Goal: Information Seeking & Learning: Check status

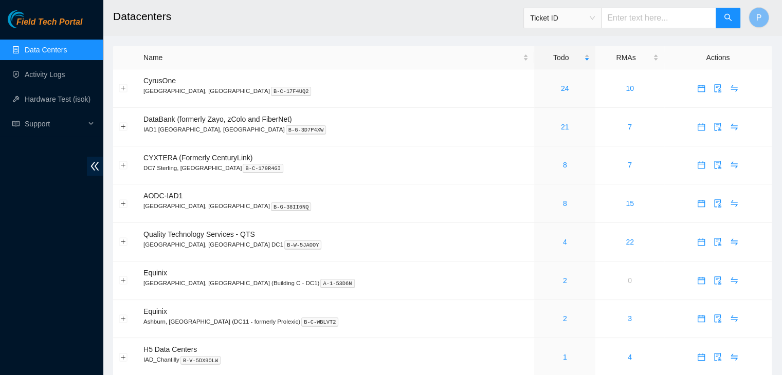
click at [59, 301] on div "Field Tech Portal Data Centers Activity Logs Hardware Test (isok) Support" at bounding box center [51, 192] width 103 height 365
click at [57, 70] on link "Activity Logs" at bounding box center [45, 74] width 41 height 8
click at [563, 358] on link "2" at bounding box center [565, 357] width 4 height 8
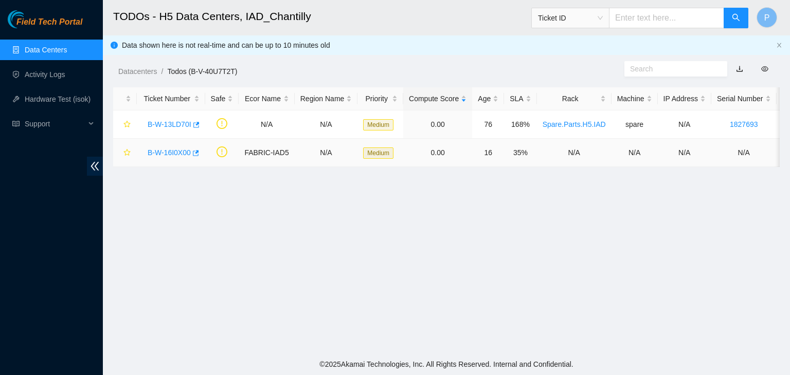
click at [158, 149] on link "B-W-16I0X00" at bounding box center [169, 153] width 43 height 8
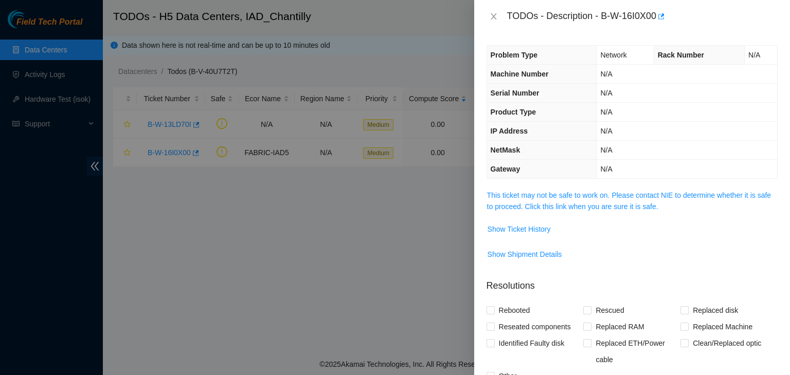
click at [582, 210] on span "This ticket may not be safe to work on. Please contact NIE to determine whether…" at bounding box center [632, 201] width 290 height 23
click at [584, 208] on link "This ticket may not be safe to work on. Please contact NIE to determine whether…" at bounding box center [629, 201] width 284 height 20
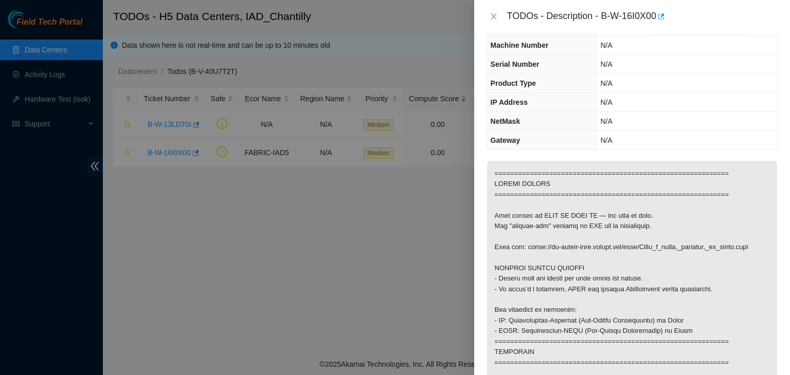
scroll to position [30, 0]
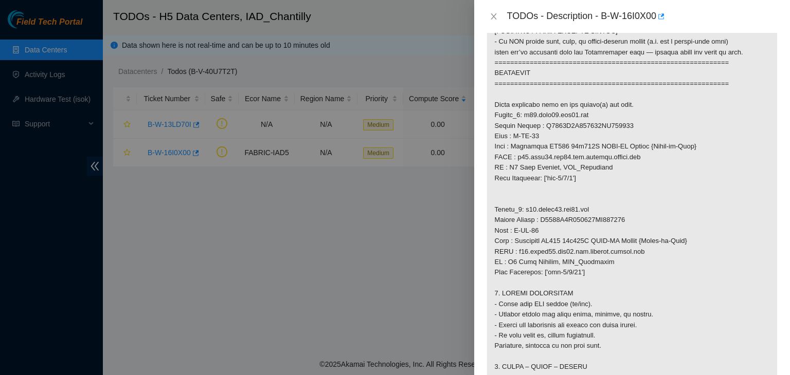
scroll to position [539, 0]
click at [492, 14] on icon "close" at bounding box center [494, 16] width 8 height 8
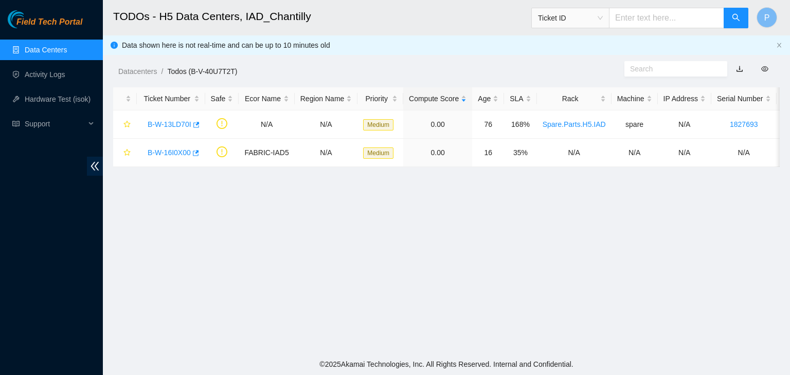
scroll to position [216, 0]
click at [166, 127] on link "B-W-13LD70I" at bounding box center [170, 124] width 44 height 8
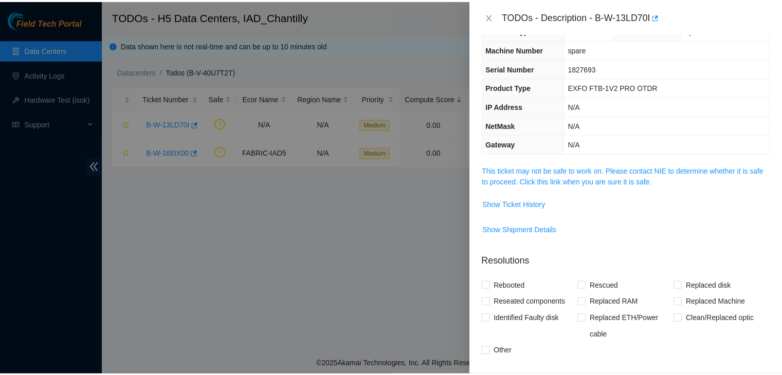
scroll to position [0, 0]
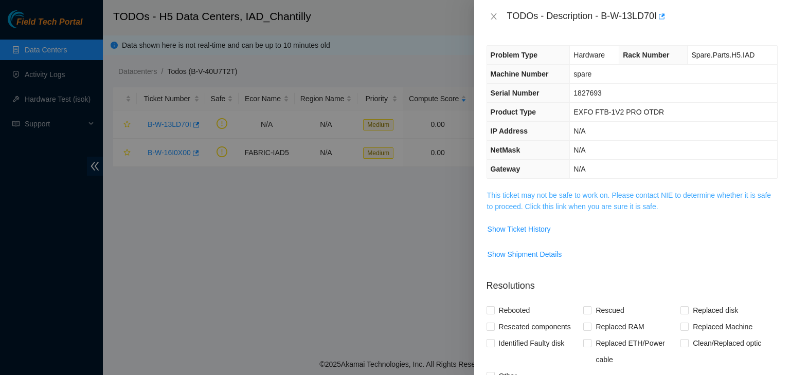
click at [522, 204] on link "This ticket may not be safe to work on. Please contact NIE to determine whether…" at bounding box center [629, 201] width 284 height 20
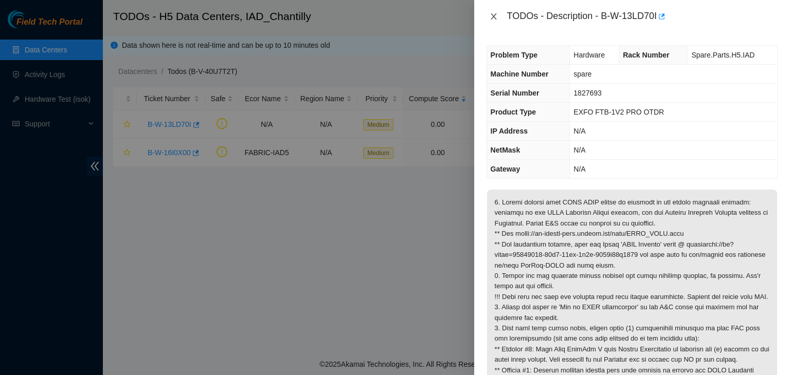
click at [493, 17] on icon "close" at bounding box center [494, 16] width 6 height 6
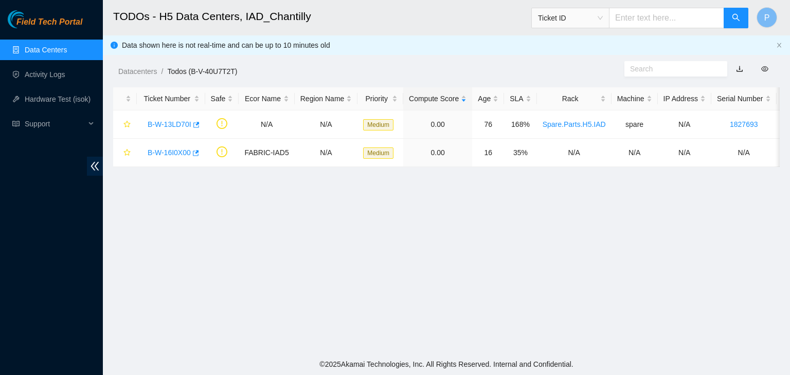
click at [51, 49] on link "Data Centers" at bounding box center [46, 50] width 42 height 8
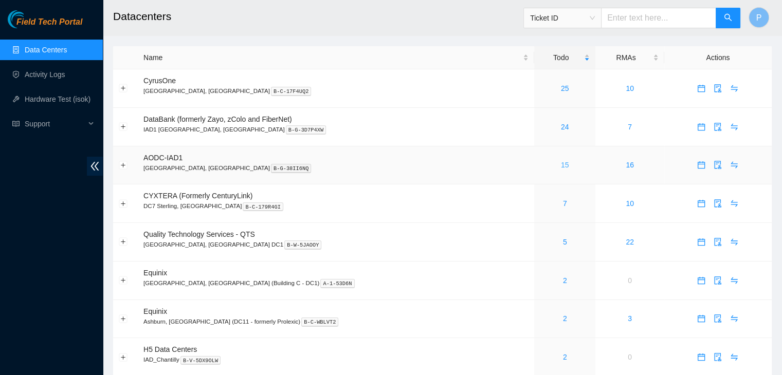
click at [561, 165] on link "15" at bounding box center [565, 165] width 8 height 8
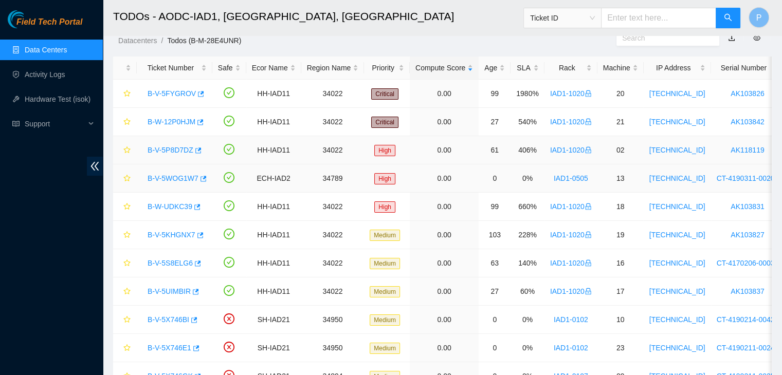
scroll to position [30, 0]
click at [51, 46] on link "Data Centers" at bounding box center [46, 50] width 42 height 8
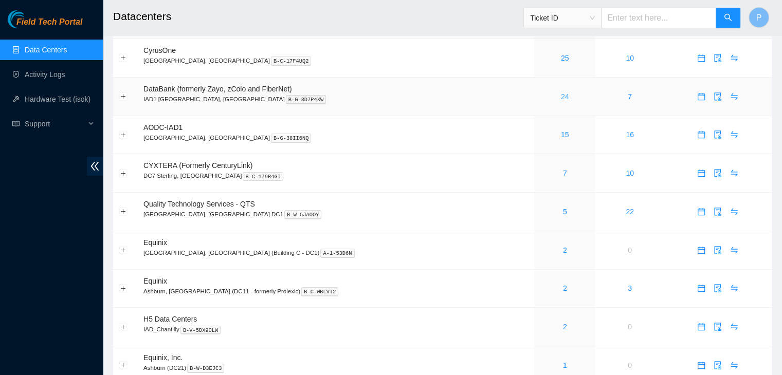
click at [561, 97] on link "24" at bounding box center [565, 97] width 8 height 8
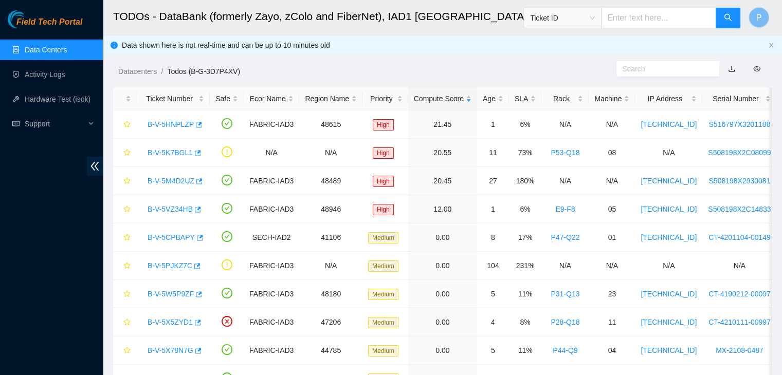
click at [59, 52] on link "Data Centers" at bounding box center [46, 50] width 42 height 8
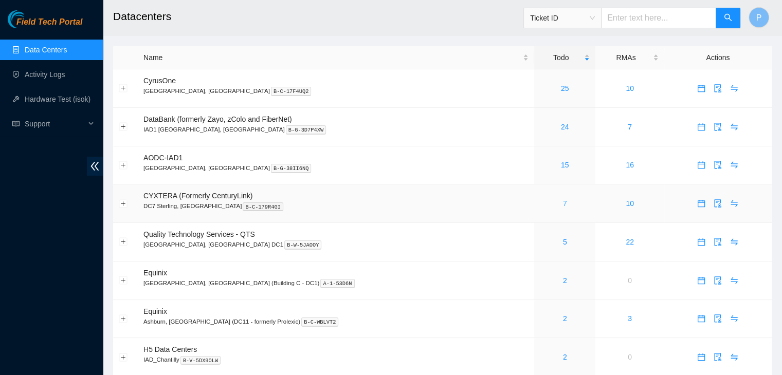
click at [563, 202] on link "7" at bounding box center [565, 204] width 4 height 8
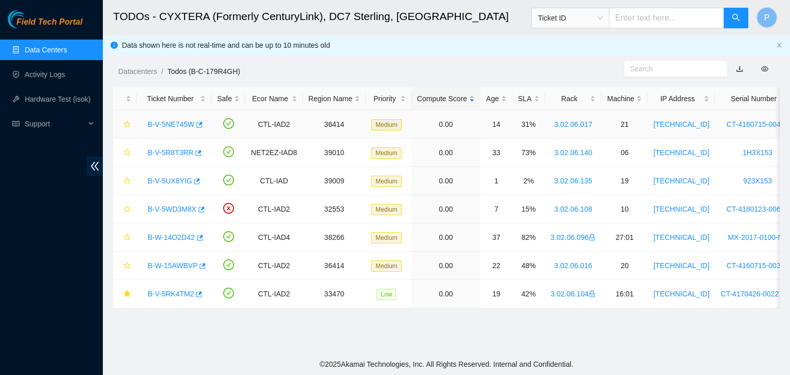
click at [173, 121] on link "B-V-5NE745W" at bounding box center [171, 124] width 47 height 8
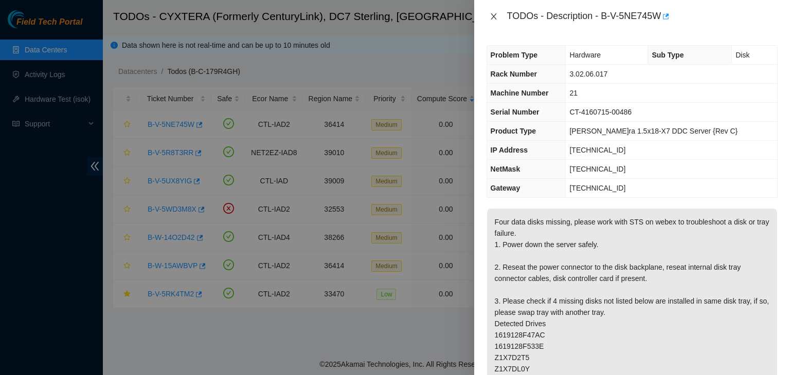
click at [496, 14] on icon "close" at bounding box center [494, 16] width 6 height 6
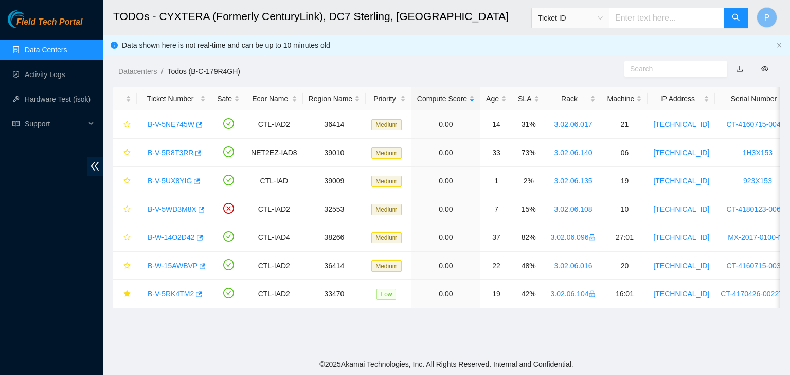
click at [65, 39] on ul "Data Centers Activity Logs Hardware Test (isok) Support" at bounding box center [51, 87] width 103 height 99
click at [65, 46] on link "Data Centers" at bounding box center [46, 50] width 42 height 8
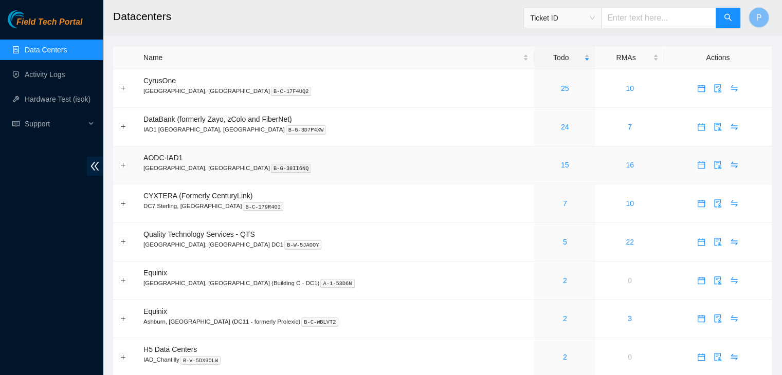
click at [540, 169] on div "15" at bounding box center [565, 164] width 50 height 11
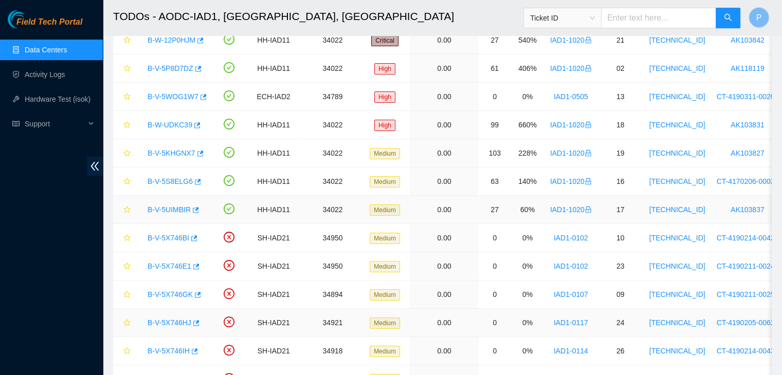
scroll to position [198, 0]
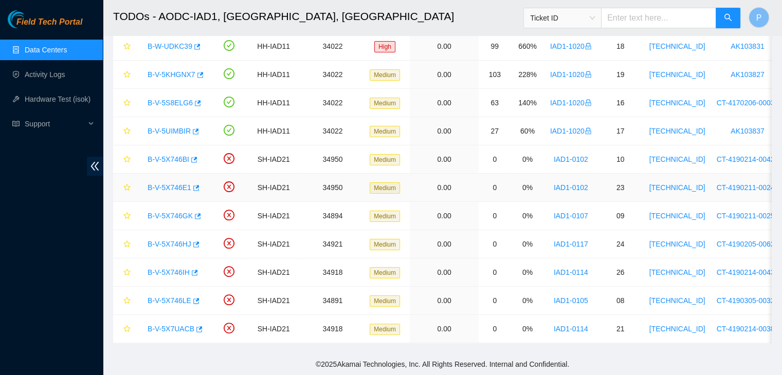
click at [172, 184] on link "B-V-5X746E1" at bounding box center [170, 188] width 44 height 8
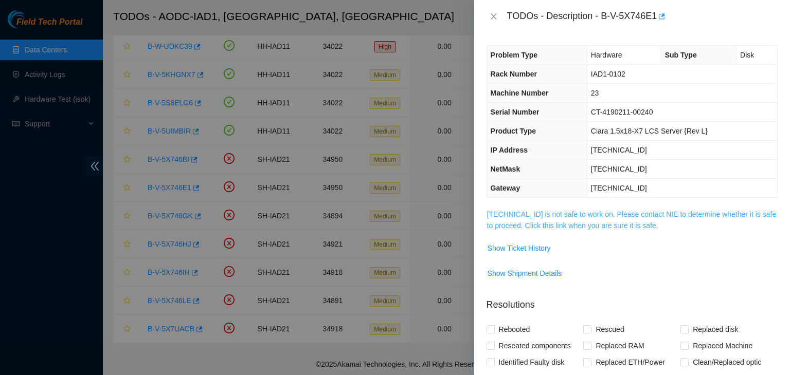
click at [625, 221] on link "[TECHNICAL_ID] is not safe to work on. Please contact NIE to determine whether …" at bounding box center [632, 220] width 290 height 20
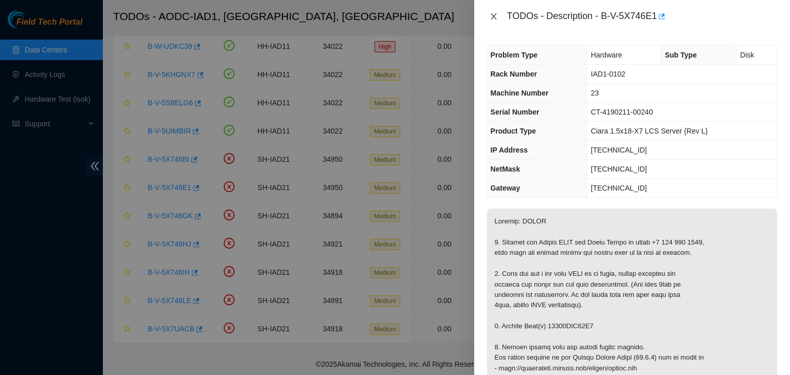
click at [492, 17] on icon "close" at bounding box center [494, 16] width 8 height 8
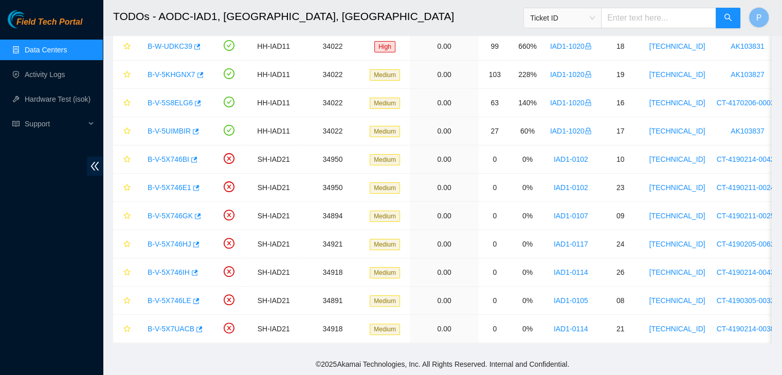
click at [41, 46] on link "Data Centers" at bounding box center [46, 50] width 42 height 8
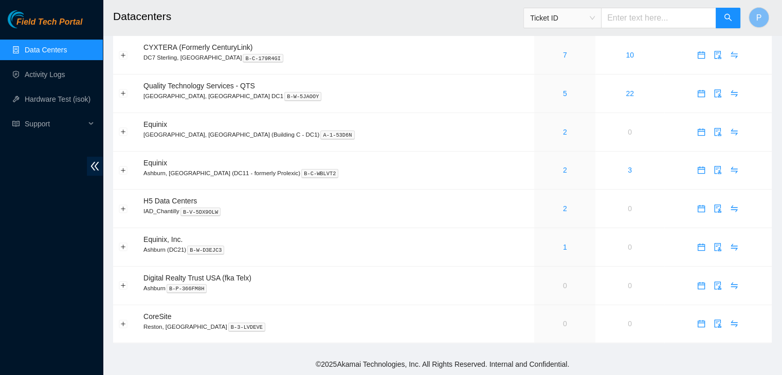
scroll to position [150, 0]
click at [55, 335] on div "Field Tech Portal Data Centers Activity Logs Hardware Test (isok) Support" at bounding box center [51, 192] width 103 height 365
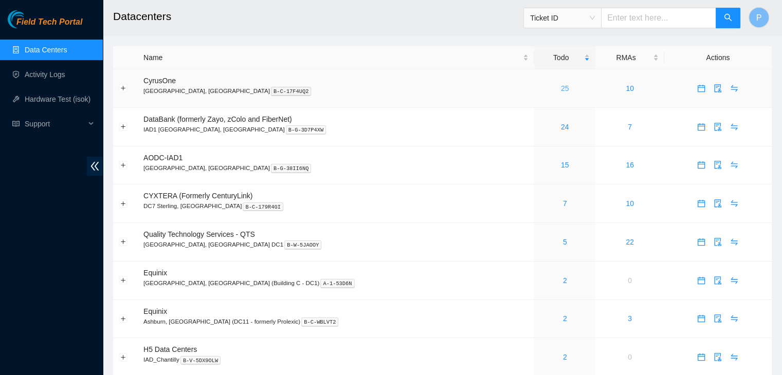
click at [561, 87] on link "25" at bounding box center [565, 88] width 8 height 8
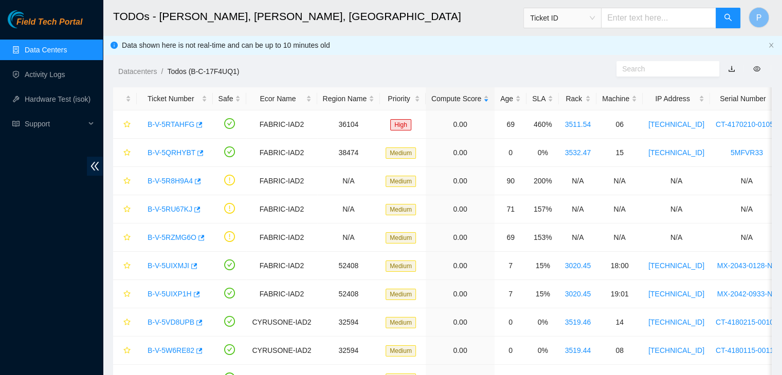
click at [51, 47] on link "Data Centers" at bounding box center [46, 50] width 42 height 8
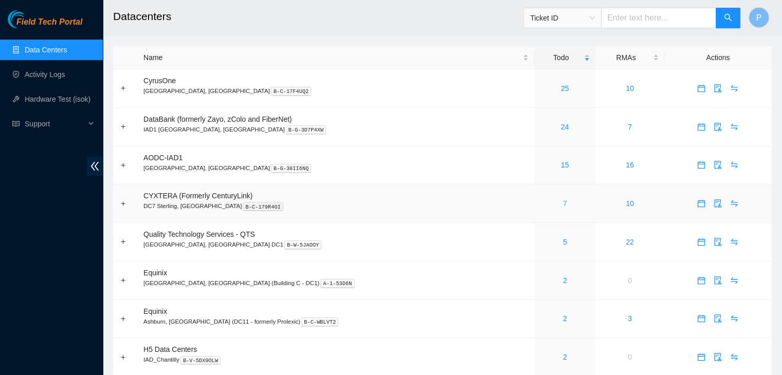
click at [563, 202] on link "7" at bounding box center [565, 204] width 4 height 8
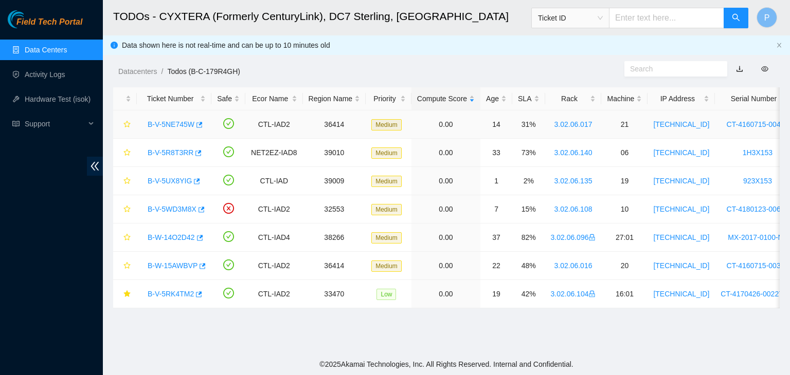
click at [161, 126] on link "B-V-5NE745W" at bounding box center [171, 124] width 47 height 8
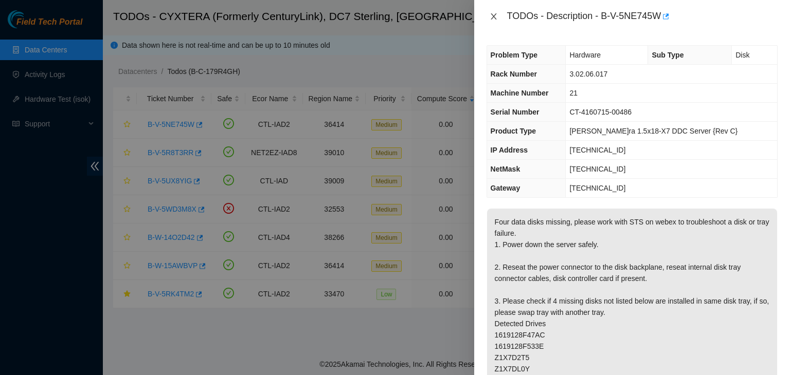
click at [497, 21] on button "Close" at bounding box center [494, 17] width 14 height 10
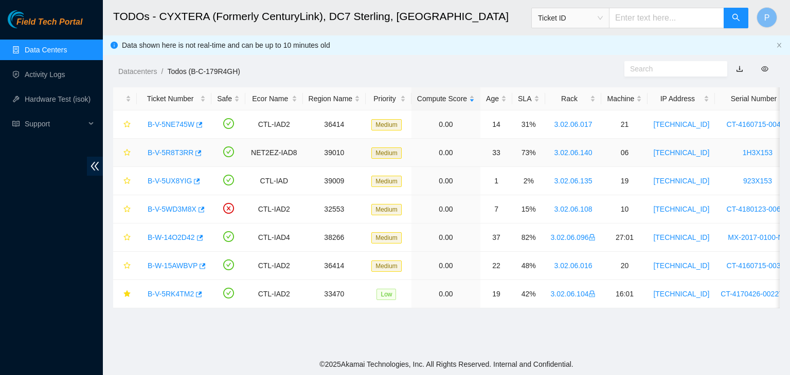
click at [154, 154] on link "B-V-5R8T3RR" at bounding box center [171, 153] width 46 height 8
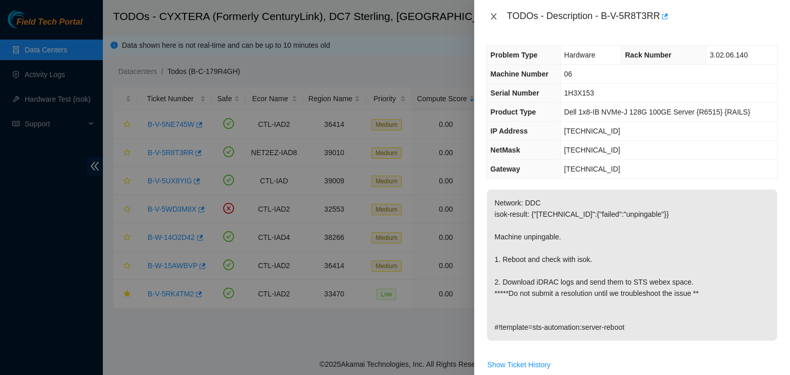
click at [492, 17] on icon "close" at bounding box center [494, 16] width 8 height 8
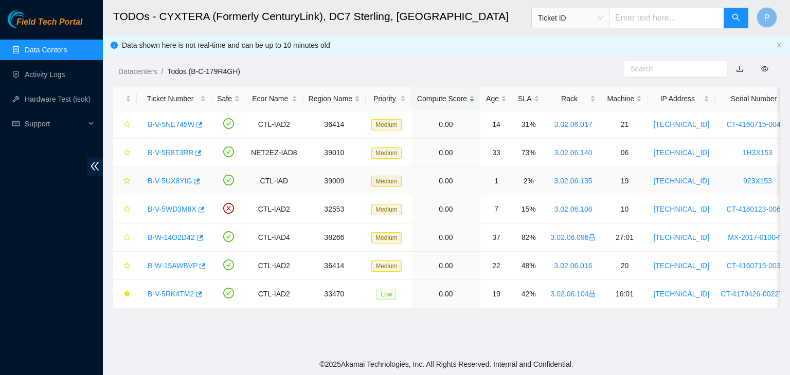
click at [171, 178] on link "B-V-5UX8YIG" at bounding box center [170, 181] width 44 height 8
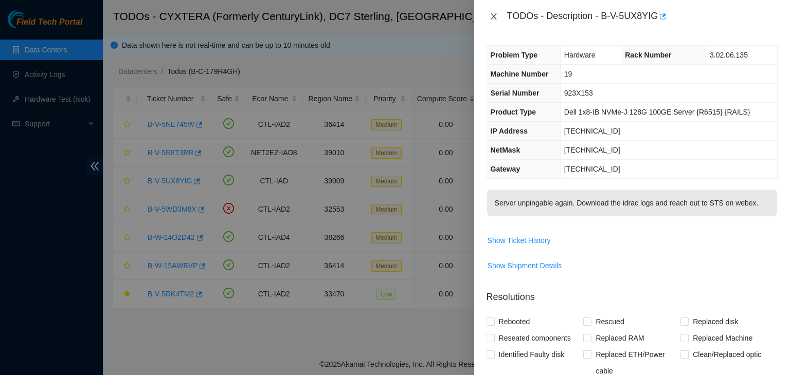
click at [495, 17] on icon "close" at bounding box center [494, 16] width 8 height 8
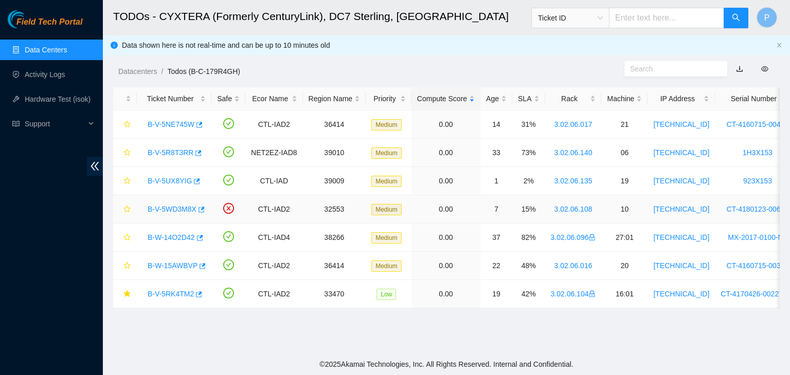
click at [183, 212] on link "B-V-5WD3M8X" at bounding box center [172, 209] width 49 height 8
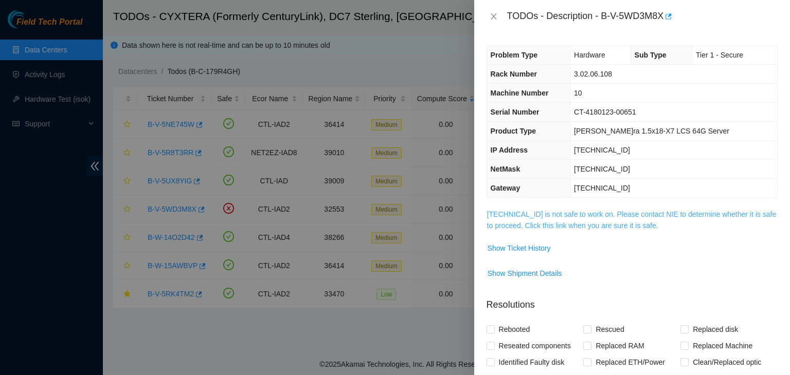
click at [581, 223] on link "[TECHNICAL_ID] is not safe to work on. Please contact NIE to determine whether …" at bounding box center [632, 220] width 290 height 20
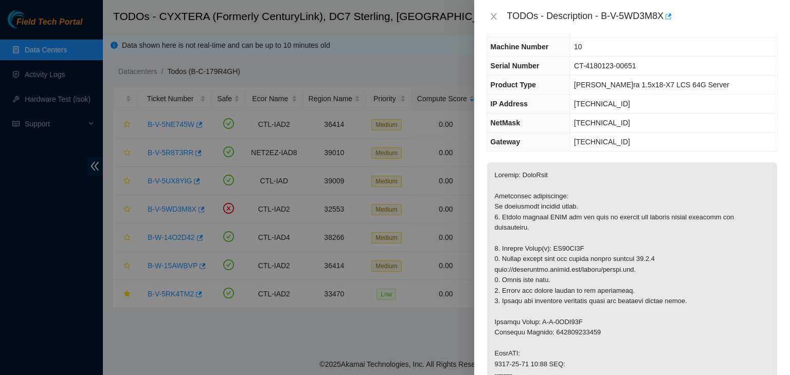
scroll to position [47, 0]
click at [498, 13] on button "Close" at bounding box center [494, 17] width 14 height 10
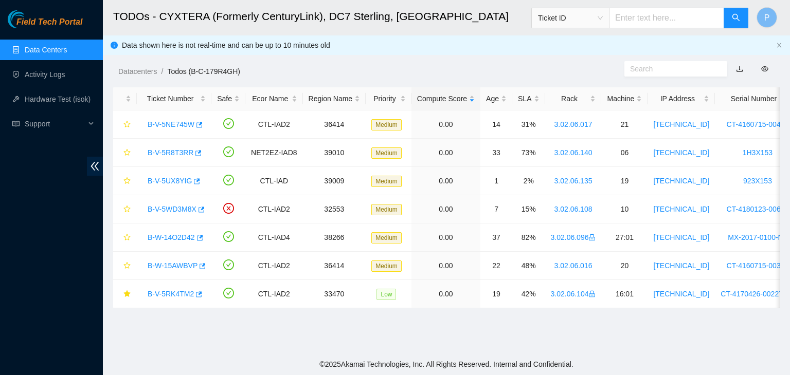
scroll to position [58, 0]
click at [169, 264] on link "B-W-15AWBVP" at bounding box center [173, 266] width 50 height 8
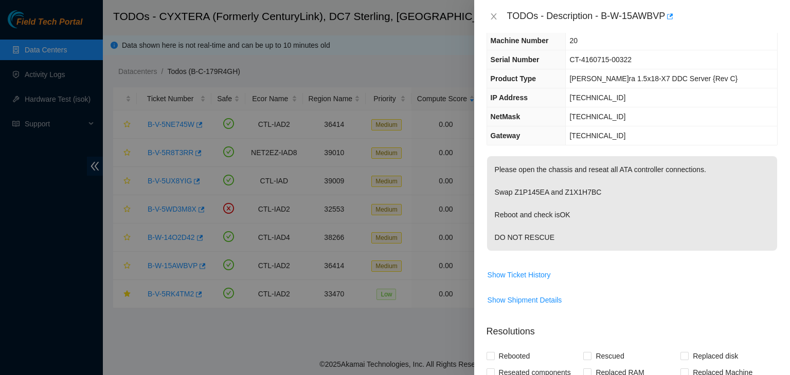
scroll to position [53, 0]
click at [494, 15] on icon "close" at bounding box center [494, 16] width 6 height 6
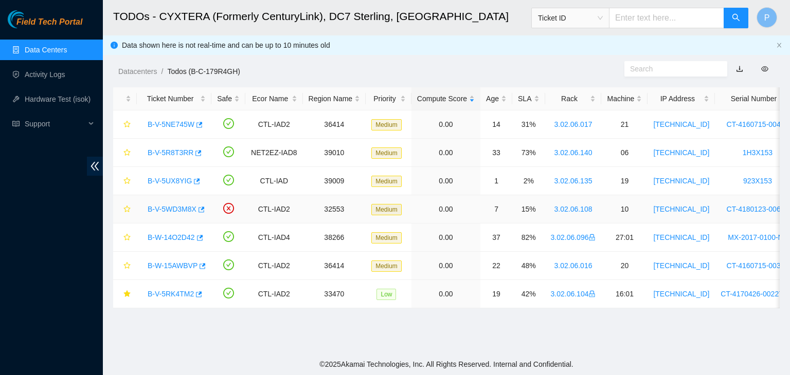
scroll to position [76, 0]
click at [168, 266] on link "B-W-15AWBVP" at bounding box center [173, 266] width 50 height 8
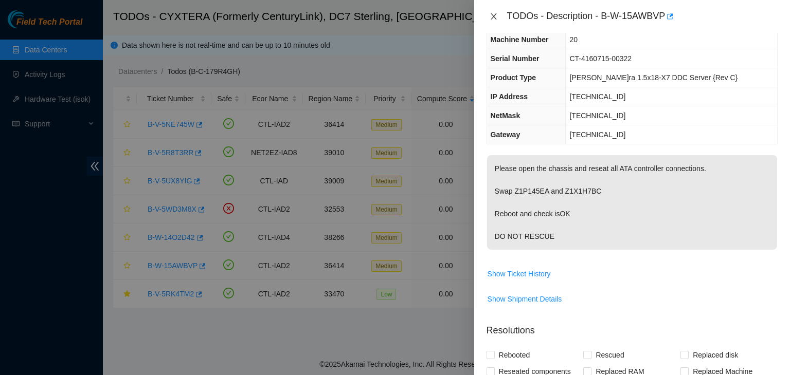
click at [494, 18] on icon "close" at bounding box center [494, 16] width 8 height 8
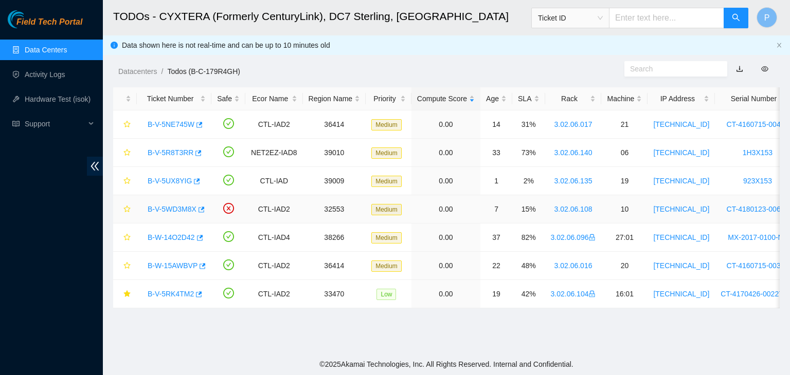
scroll to position [76, 0]
click at [174, 290] on link "B-V-5RK4TM2" at bounding box center [171, 294] width 46 height 8
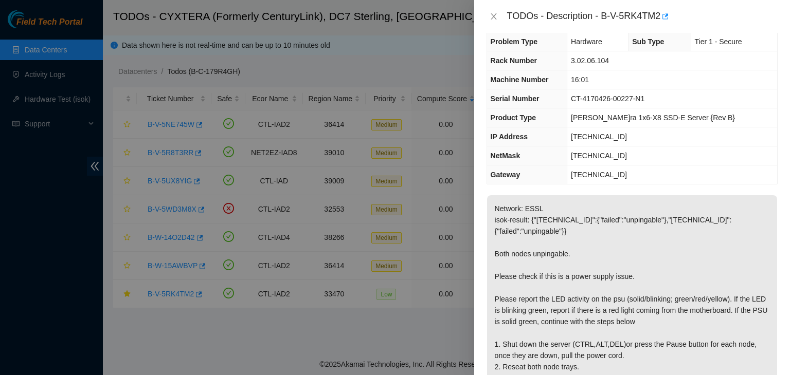
scroll to position [0, 0]
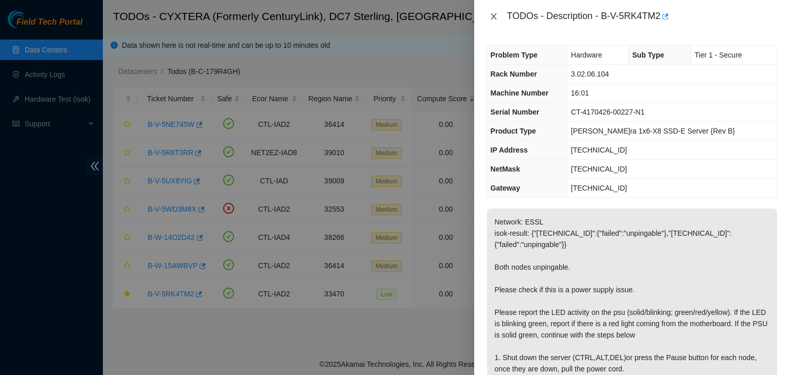
click at [494, 15] on icon "close" at bounding box center [494, 16] width 6 height 6
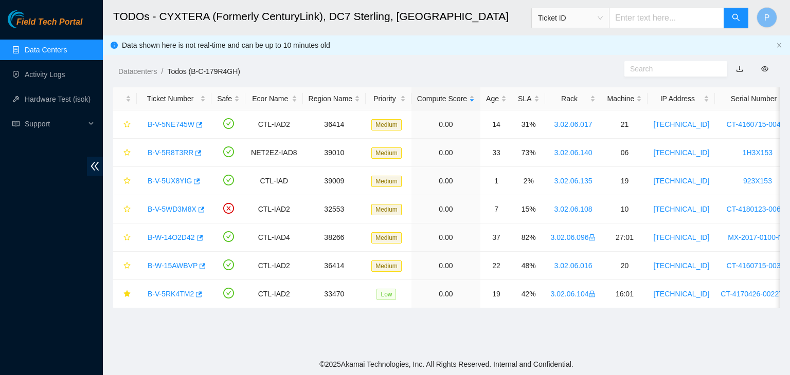
click at [67, 46] on link "Data Centers" at bounding box center [46, 50] width 42 height 8
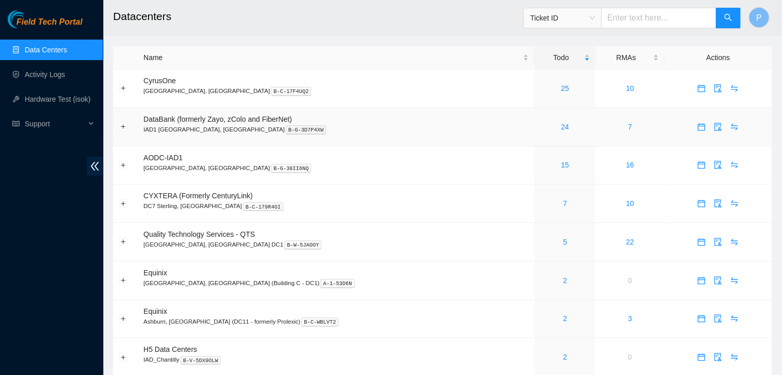
click at [540, 127] on div "24" at bounding box center [565, 126] width 50 height 11
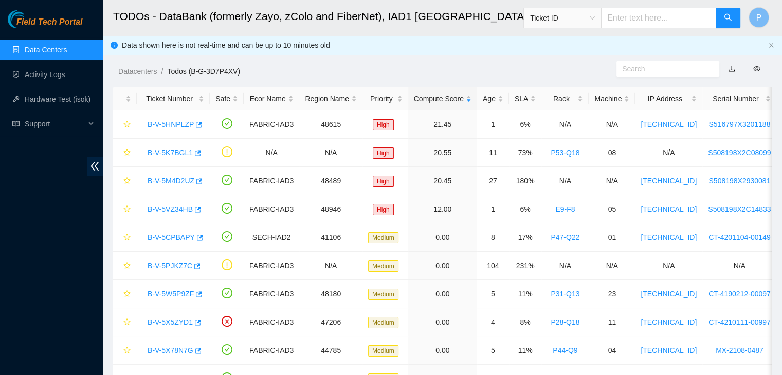
click at [61, 239] on div "Field Tech Portal Data Centers Activity Logs Hardware Test (isok) Support" at bounding box center [51, 192] width 103 height 365
click at [61, 48] on link "Data Centers" at bounding box center [46, 50] width 42 height 8
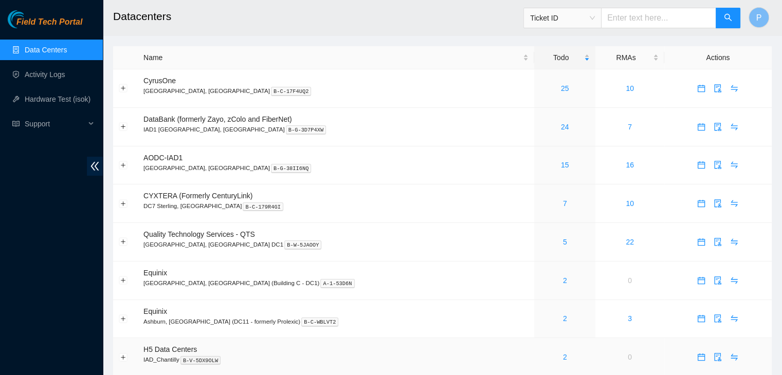
click at [540, 359] on div "2" at bounding box center [565, 357] width 50 height 11
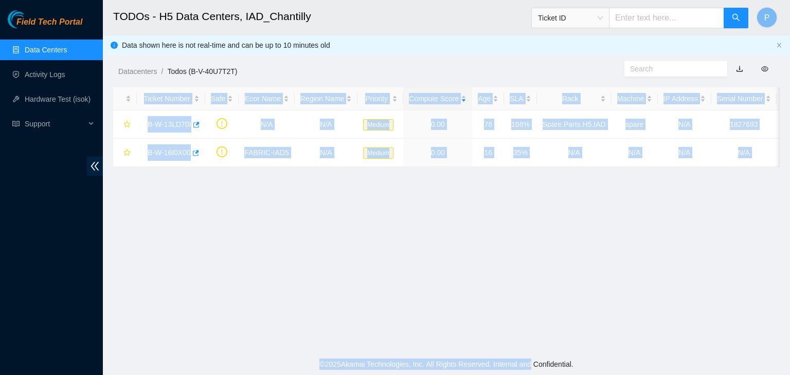
drag, startPoint x: 526, startPoint y: 359, endPoint x: 457, endPoint y: 210, distance: 163.6
click at [457, 210] on section "TODOs - H5 Data Centers, IAD_Chantilly Ticket ID P Data shown here is not real-…" at bounding box center [446, 187] width 687 height 375
click at [457, 210] on main "TODOs - H5 Data Centers, IAD_Chantilly Ticket ID P Data shown here is not real-…" at bounding box center [446, 177] width 687 height 354
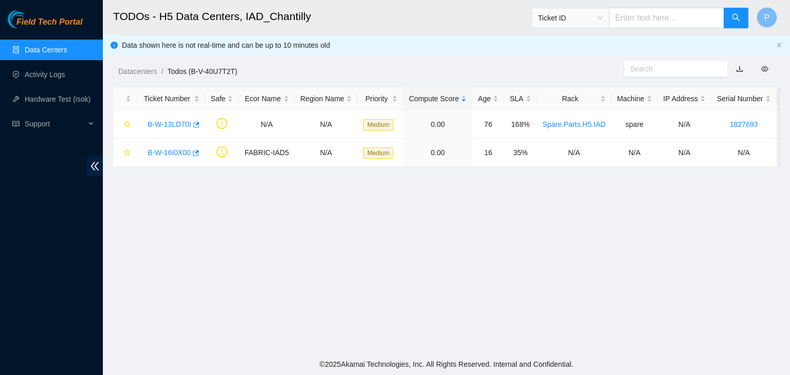
click at [47, 54] on link "Data Centers" at bounding box center [46, 50] width 42 height 8
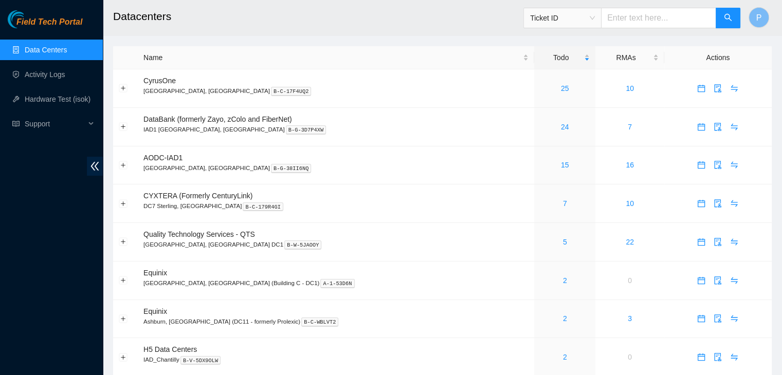
click at [47, 54] on link "Data Centers" at bounding box center [46, 50] width 42 height 8
click at [540, 360] on div "2" at bounding box center [565, 357] width 50 height 11
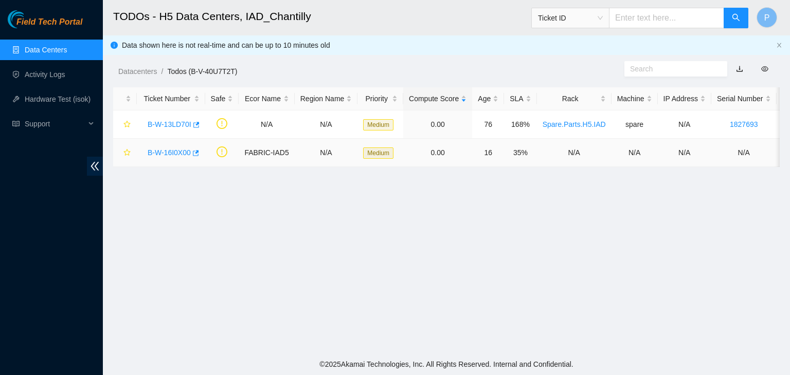
click at [167, 152] on link "B-W-16I0X00" at bounding box center [169, 153] width 43 height 8
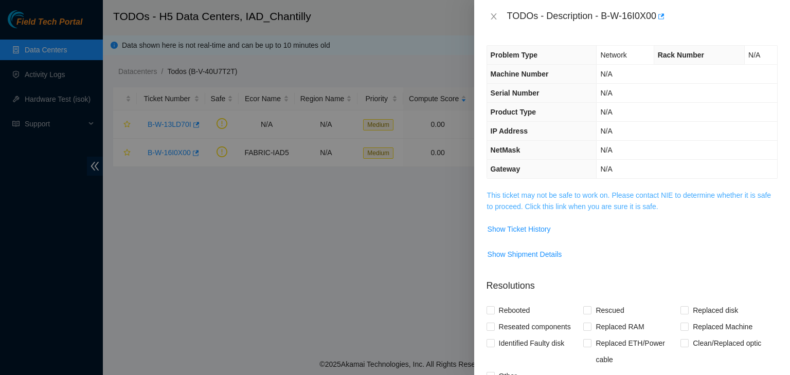
click at [567, 207] on link "This ticket may not be safe to work on. Please contact NIE to determine whether…" at bounding box center [629, 201] width 284 height 20
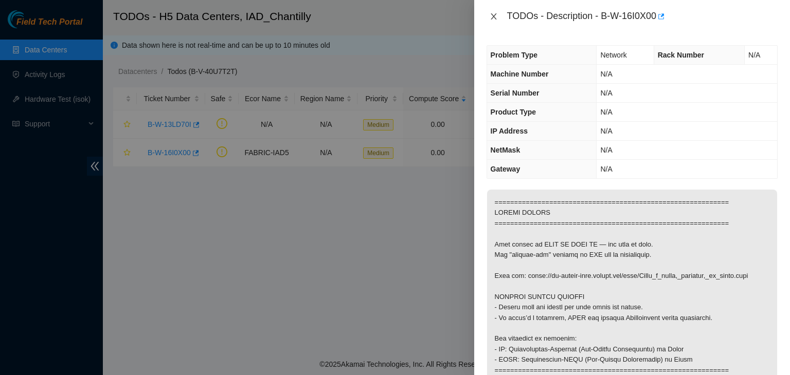
click at [492, 12] on button "Close" at bounding box center [494, 17] width 14 height 10
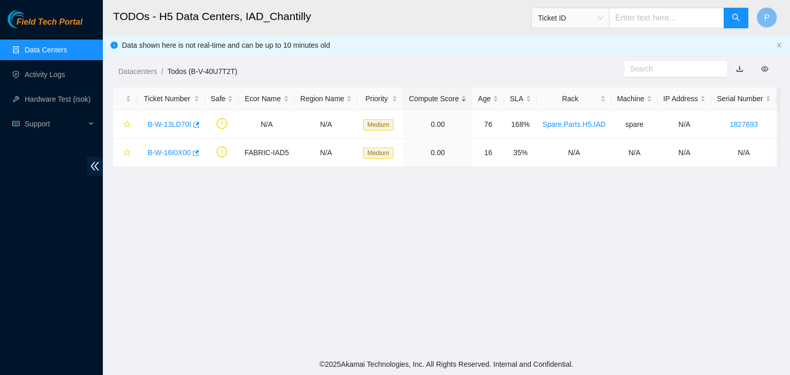
click at [47, 54] on link "Data Centers" at bounding box center [46, 50] width 42 height 8
